Goal: Transaction & Acquisition: Download file/media

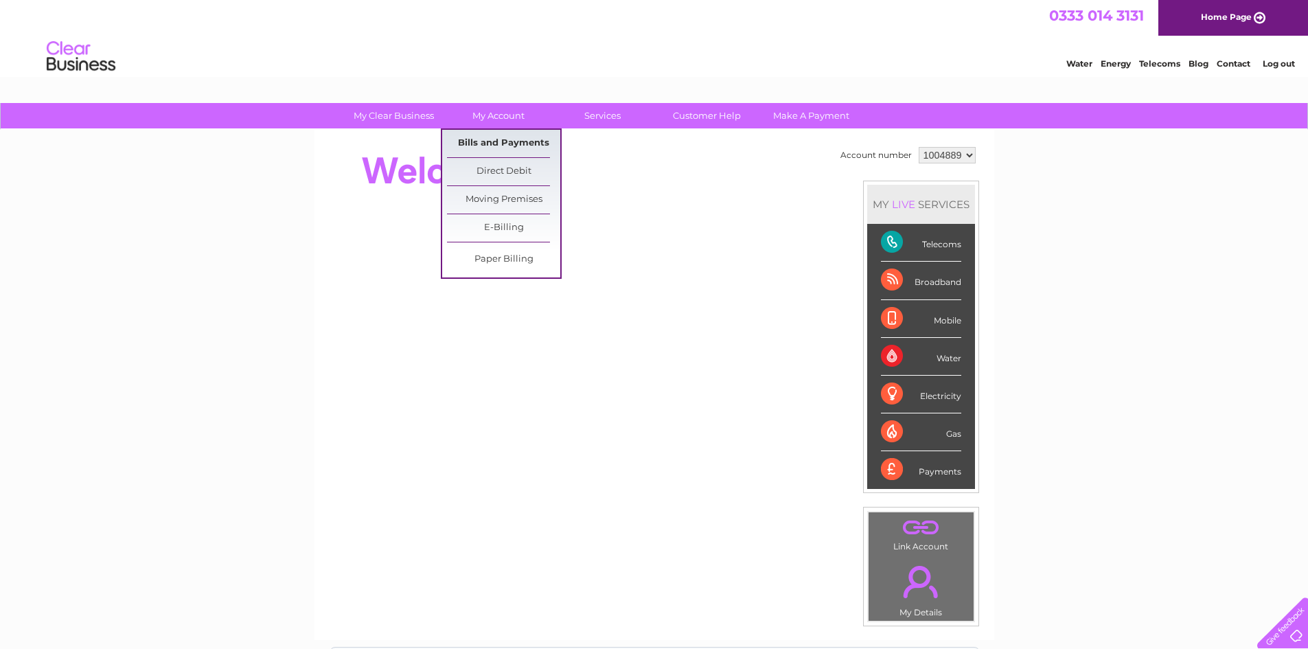
click at [507, 141] on link "Bills and Payments" at bounding box center [503, 143] width 113 height 27
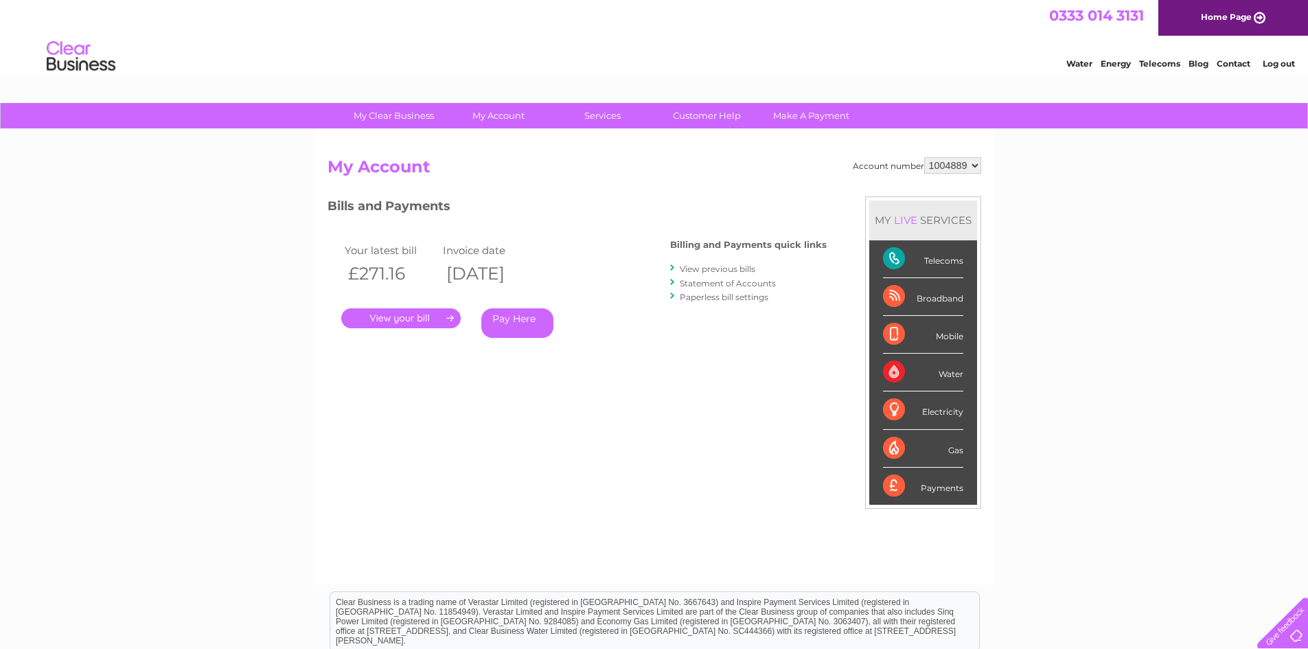
click at [724, 267] on link "View previous bills" at bounding box center [718, 269] width 76 height 10
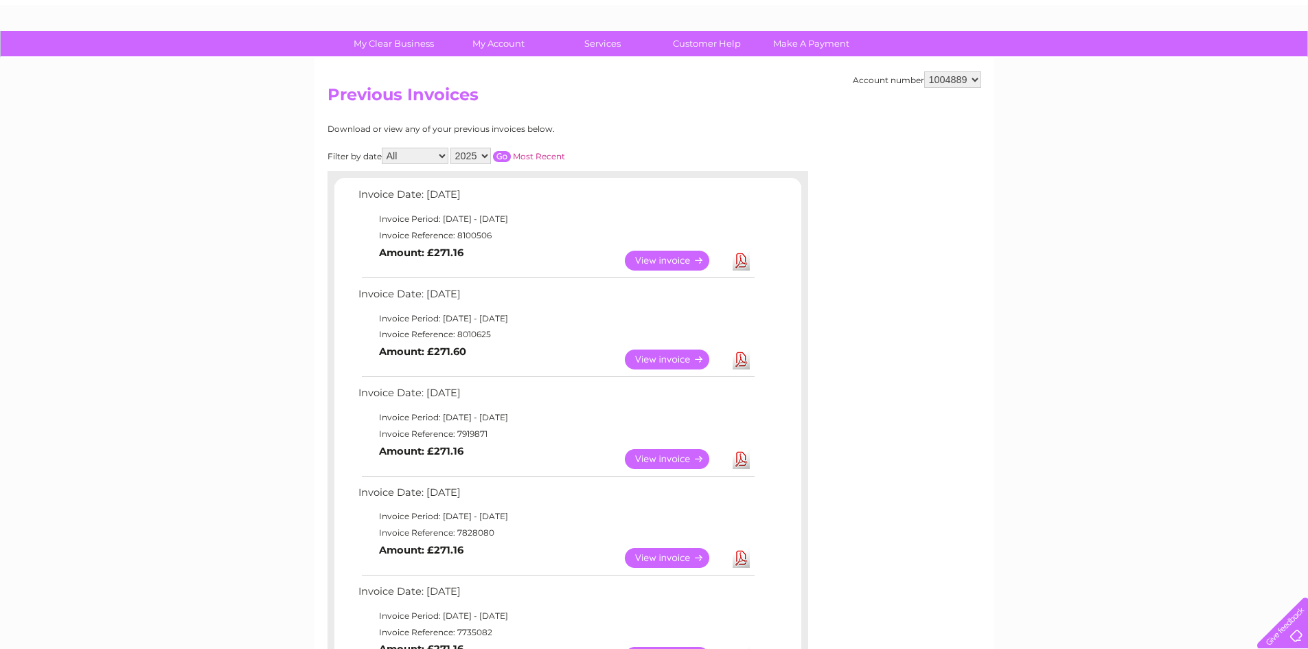
scroll to position [137, 0]
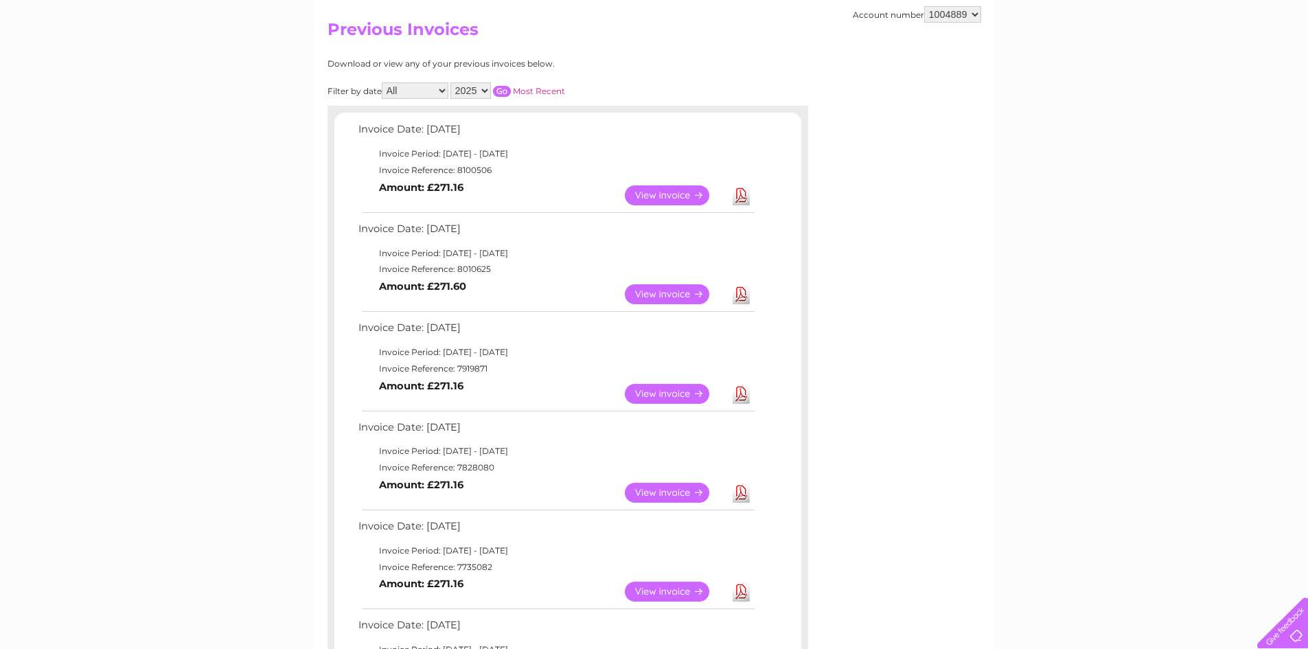
click at [738, 396] on link "Download" at bounding box center [741, 394] width 17 height 20
click at [744, 293] on link "Download" at bounding box center [741, 294] width 17 height 20
click at [740, 198] on link "Download" at bounding box center [741, 195] width 17 height 20
